Goal: Information Seeking & Learning: Find contact information

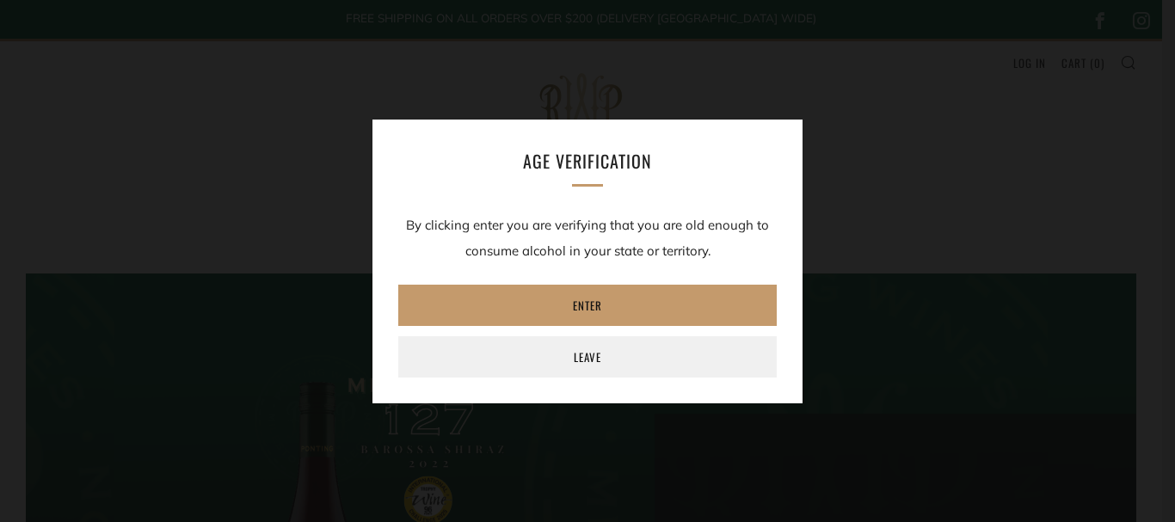
click at [642, 255] on p "By clicking enter you are verifying that you are old enough to consume alcohol …" at bounding box center [587, 238] width 378 height 52
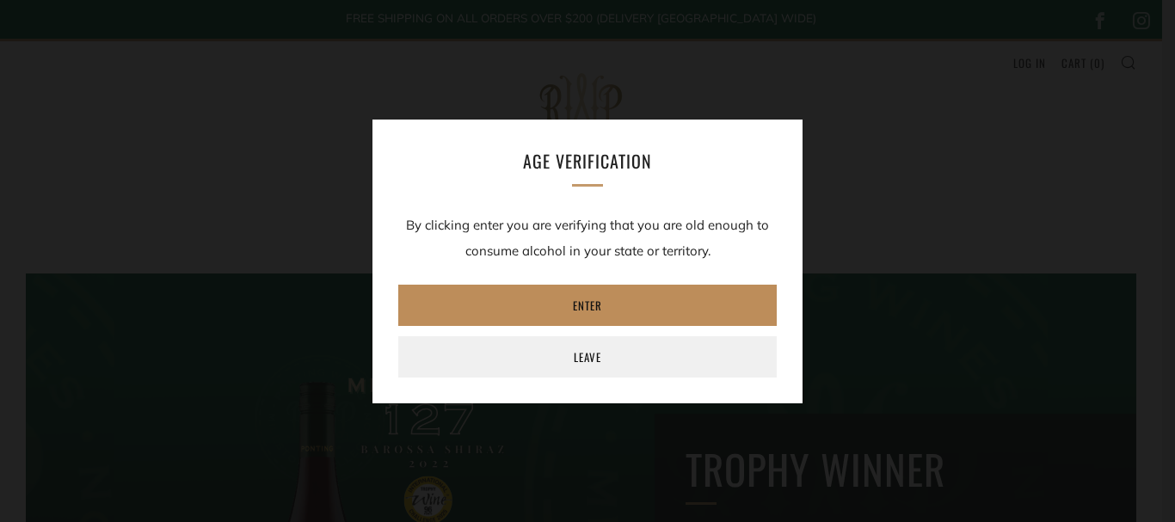
click at [636, 304] on link "Enter" at bounding box center [587, 305] width 378 height 41
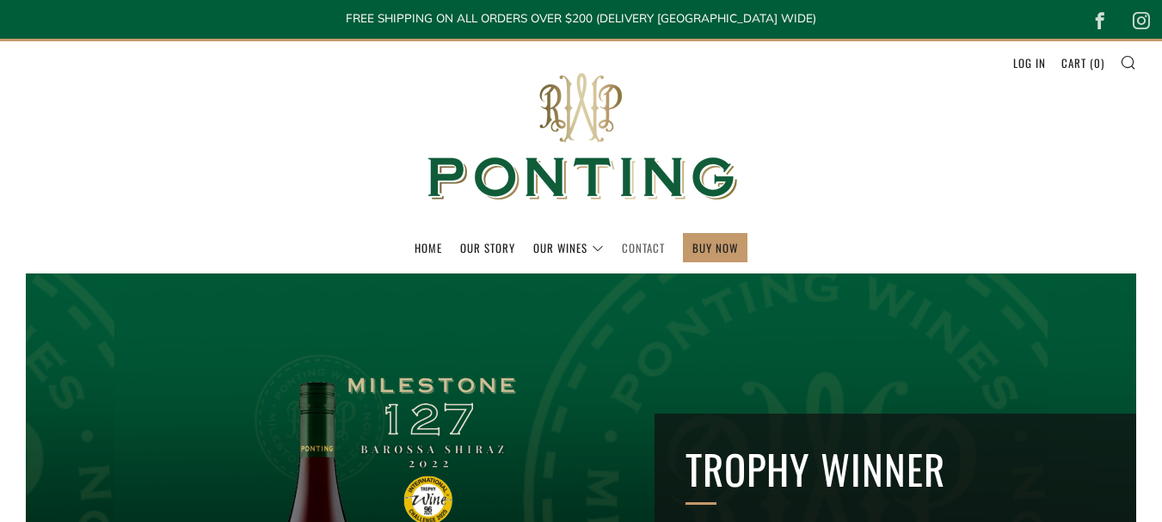
click at [630, 249] on link "Contact" at bounding box center [643, 248] width 43 height 28
